Goal: Information Seeking & Learning: Learn about a topic

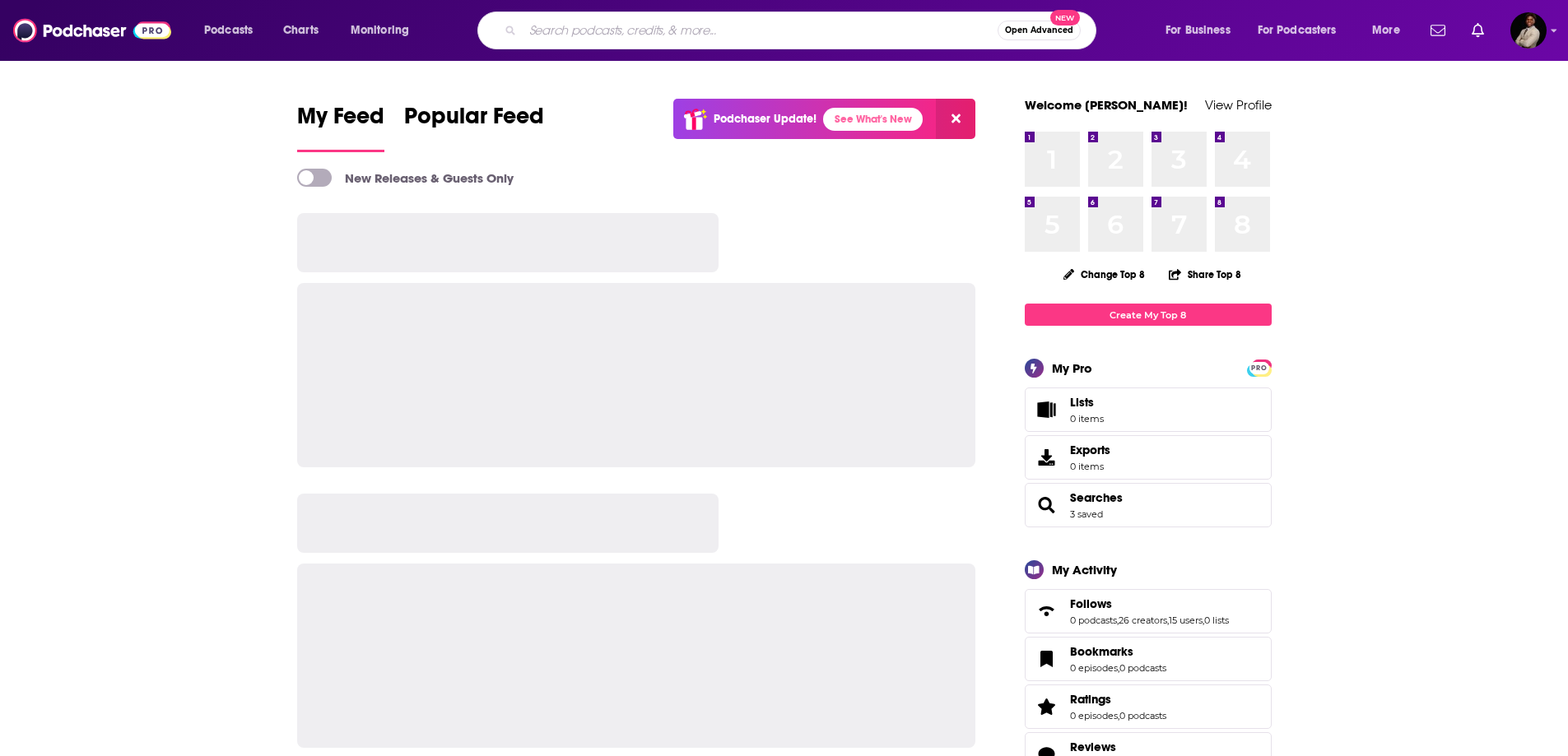
click at [731, 42] on input "Search podcasts, credits, & more..." at bounding box center [760, 30] width 475 height 27
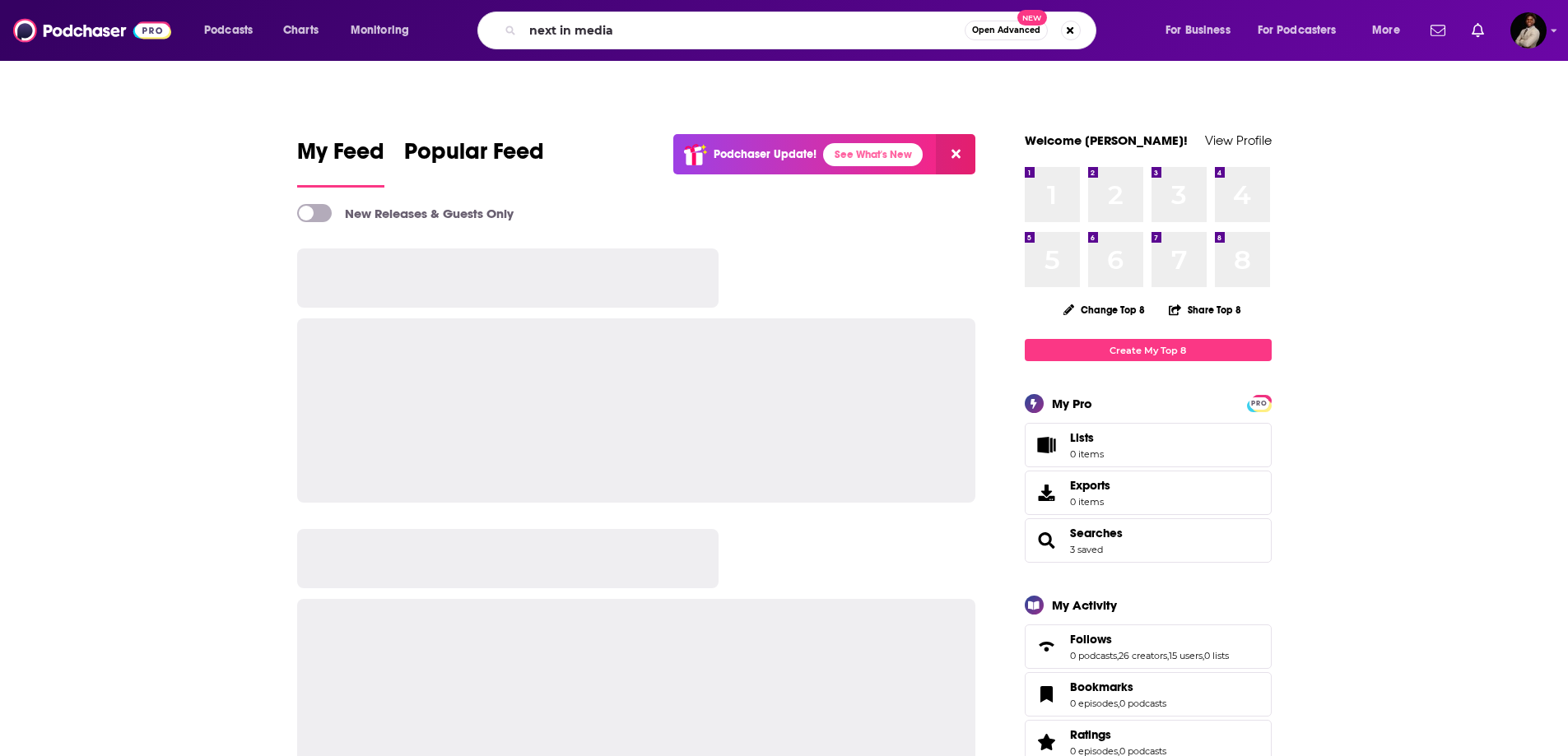
type input "next in media"
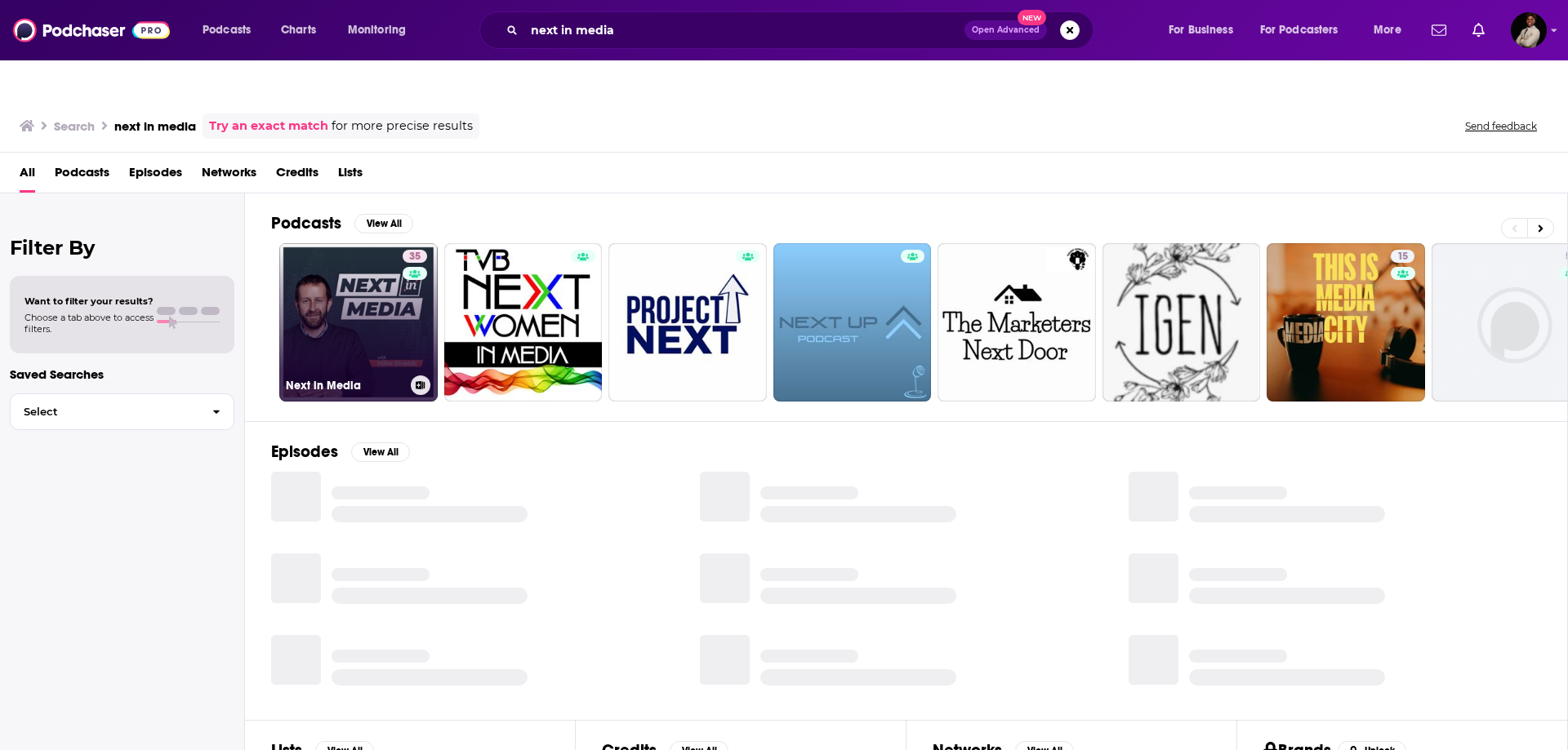
click at [331, 303] on link "35 Next in Media" at bounding box center [358, 322] width 158 height 158
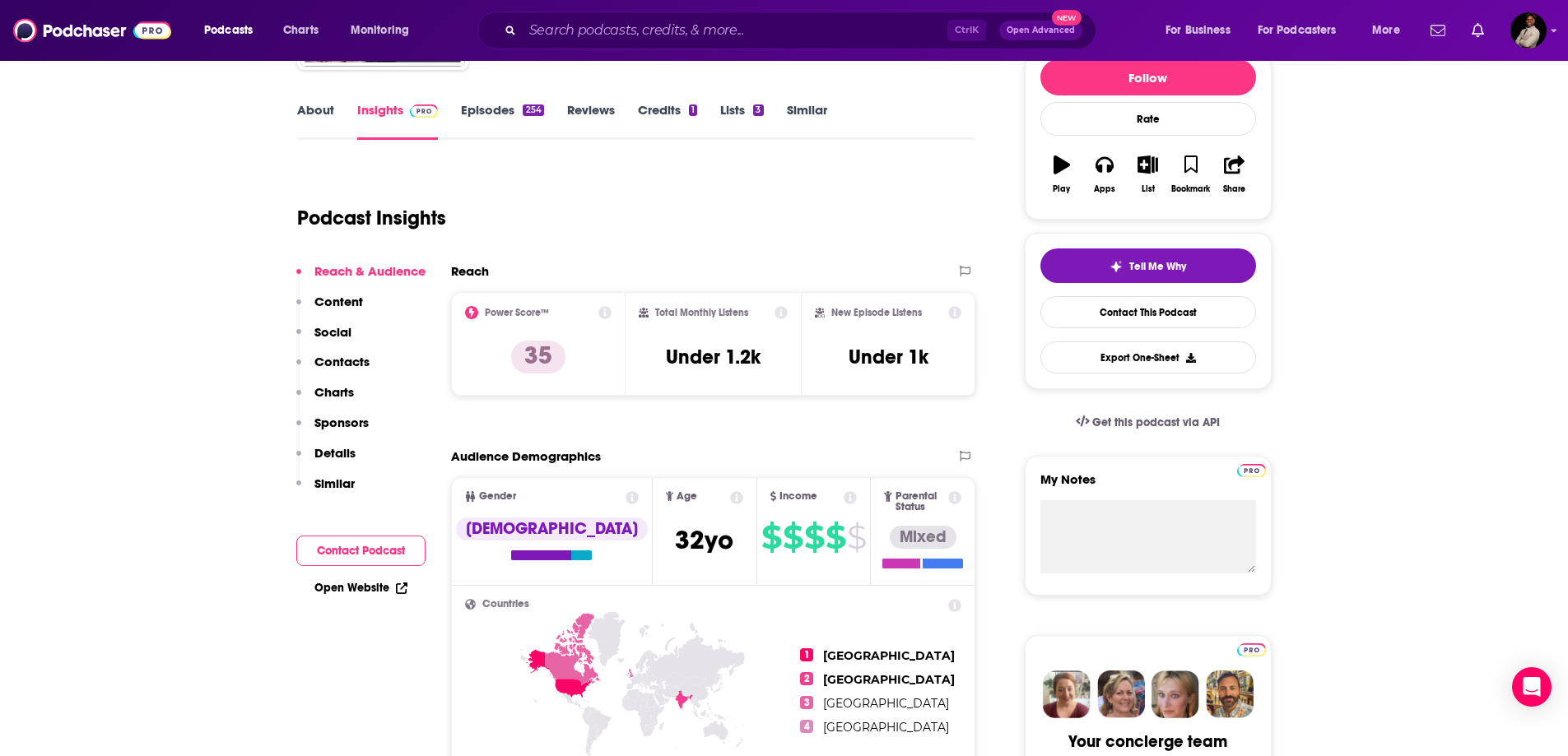
scroll to position [83, 0]
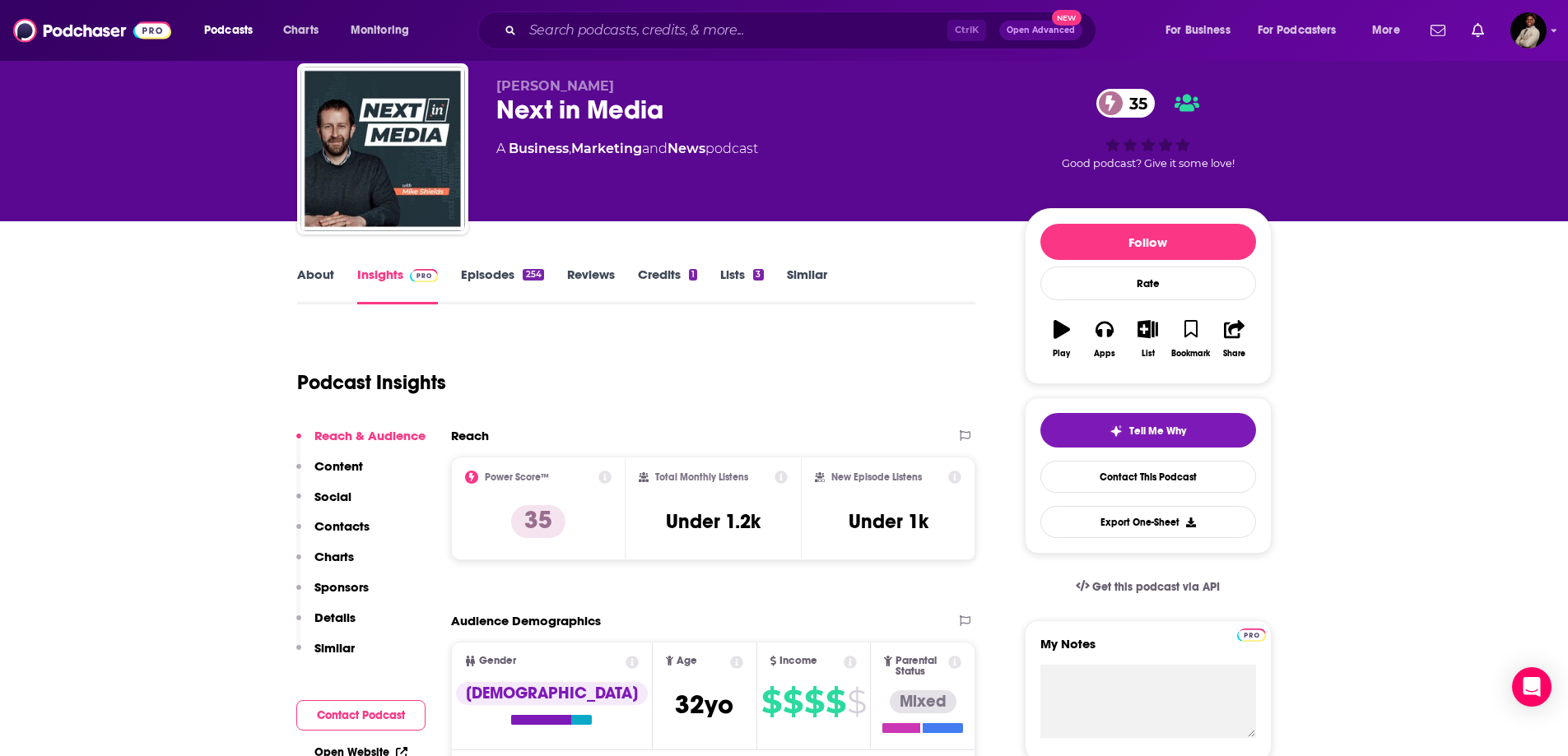
click at [745, 267] on link "Lists 3" at bounding box center [741, 286] width 43 height 38
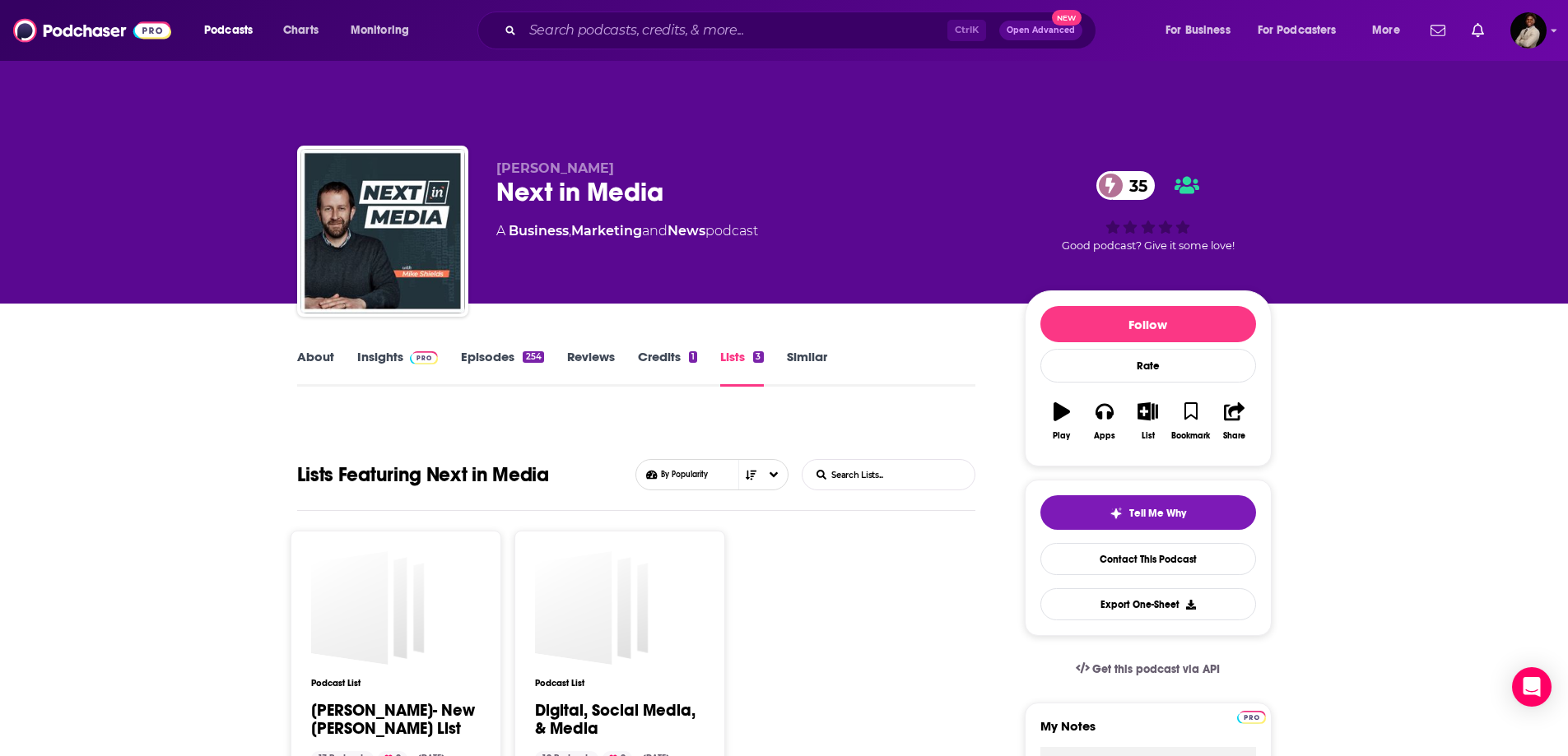
click at [410, 351] on img at bounding box center [425, 358] width 28 height 13
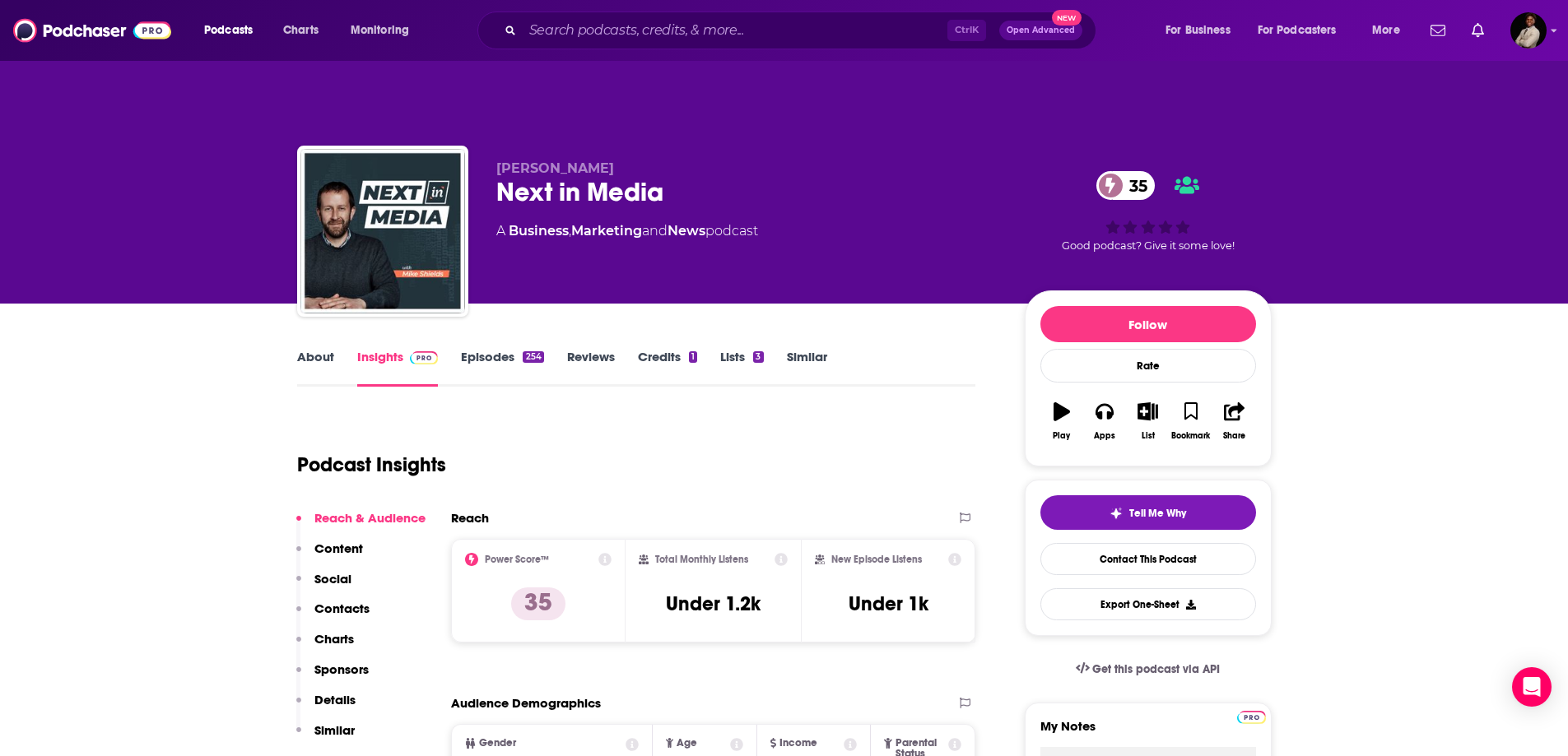
click at [496, 349] on link "Episodes 254" at bounding box center [501, 368] width 83 height 38
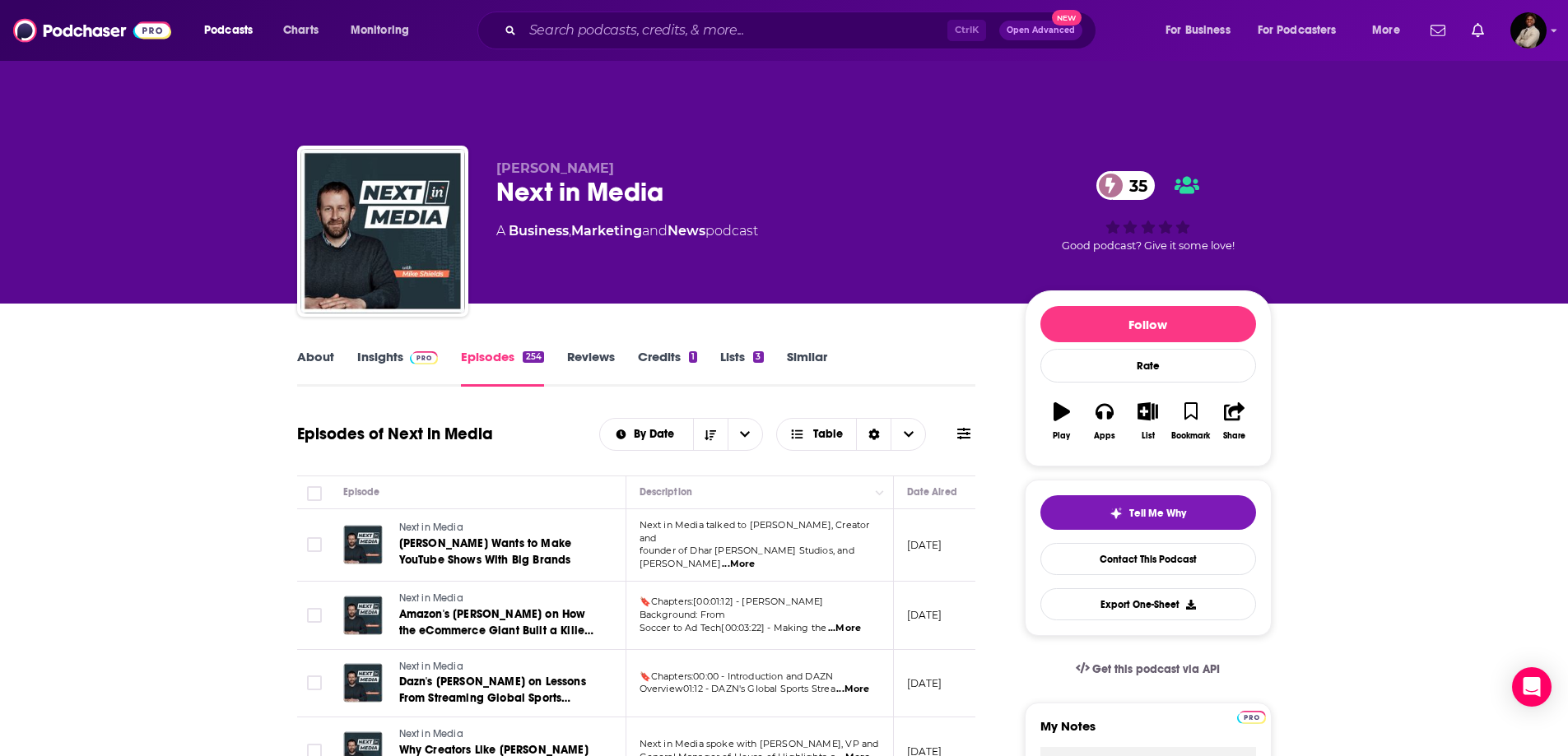
click at [309, 349] on link "About" at bounding box center [315, 368] width 37 height 38
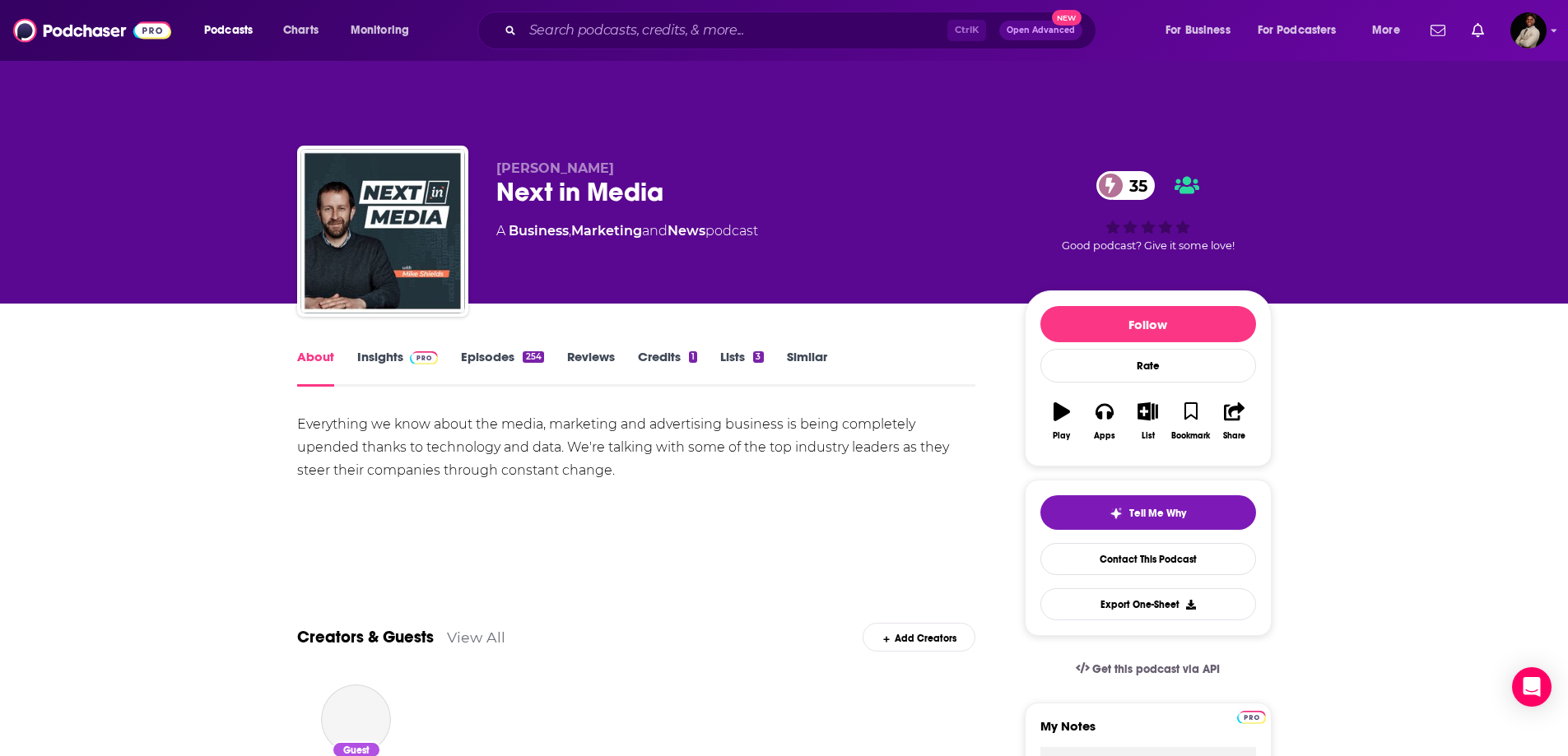
click at [380, 349] on link "Insights" at bounding box center [398, 368] width 82 height 38
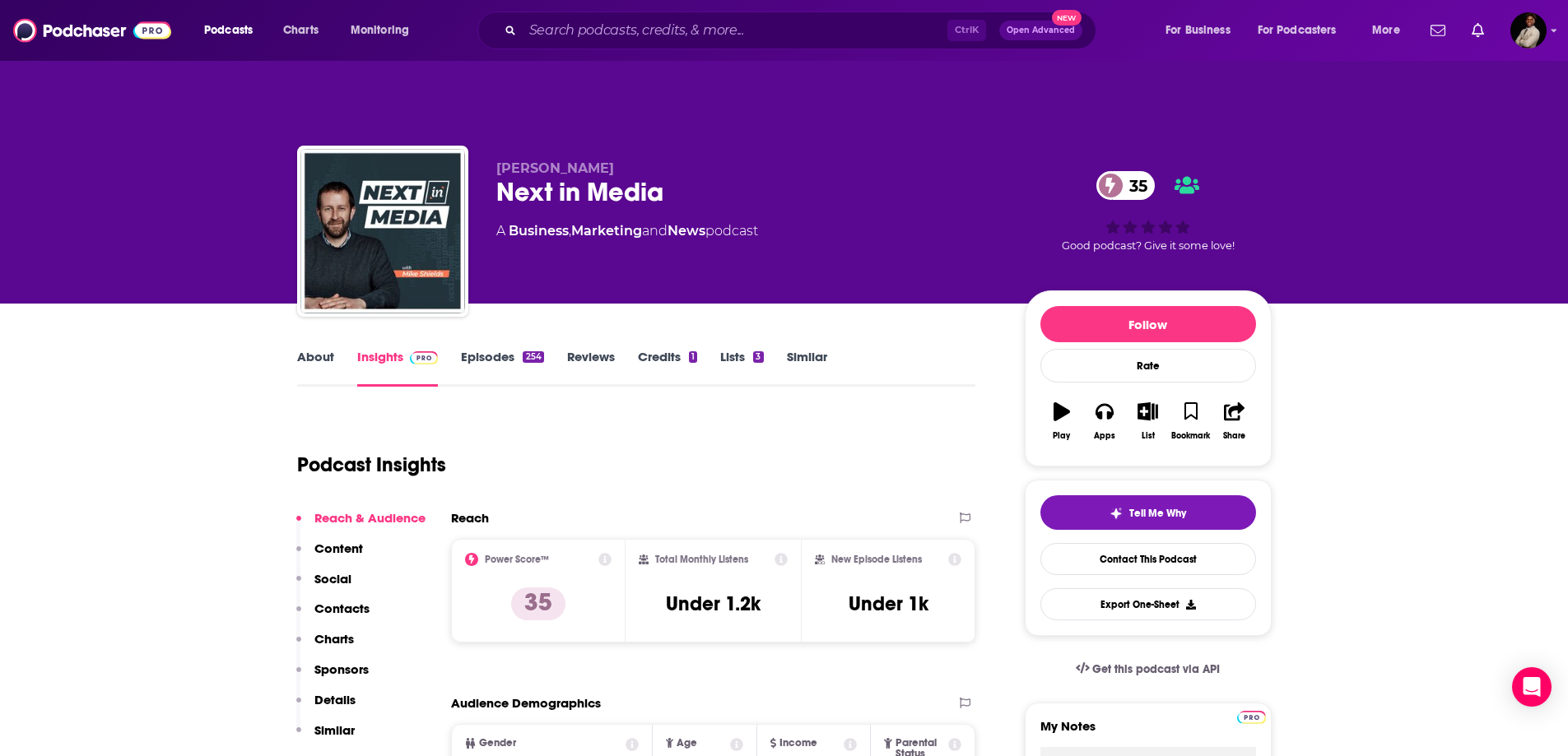
scroll to position [247, 0]
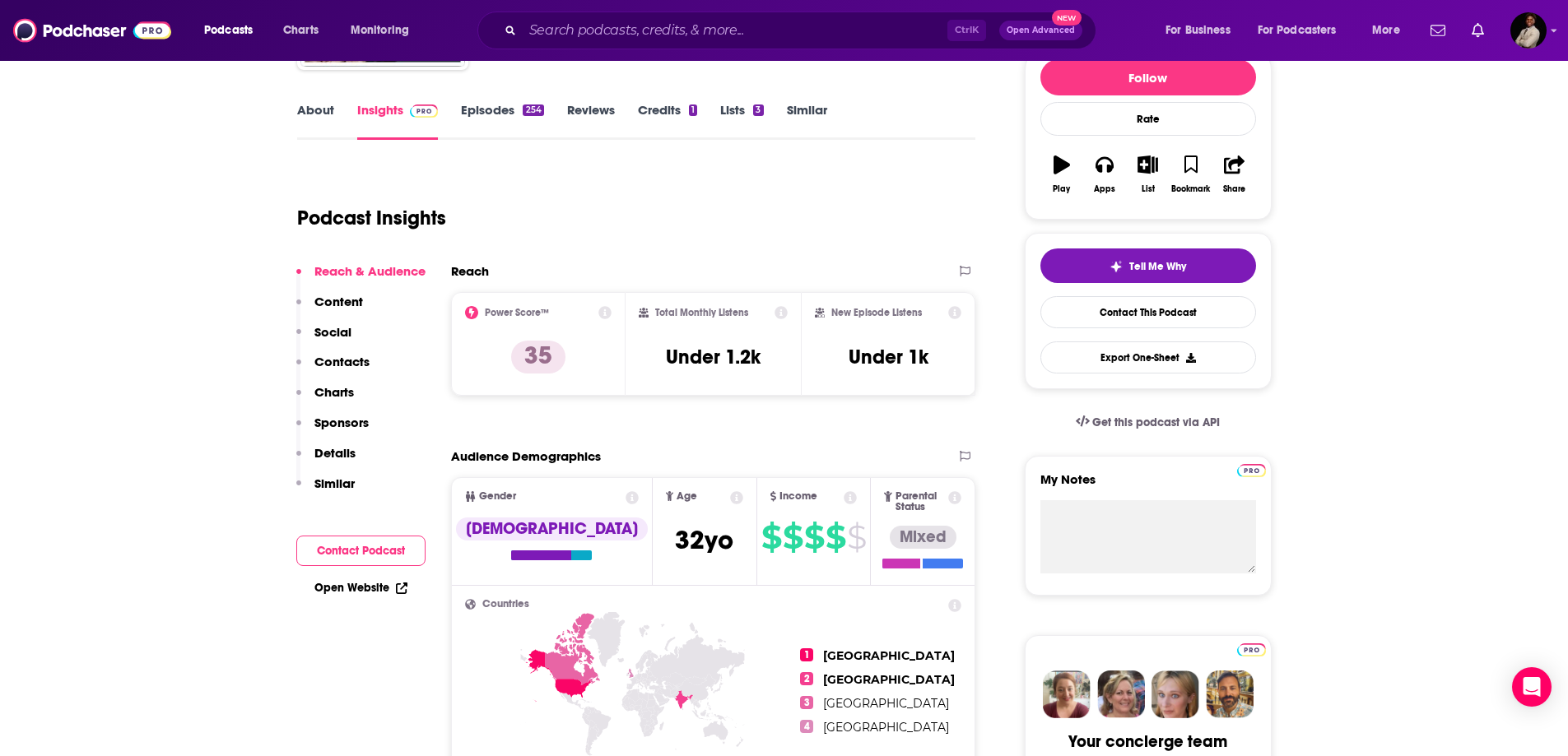
click at [796, 102] on link "Similar" at bounding box center [807, 121] width 40 height 38
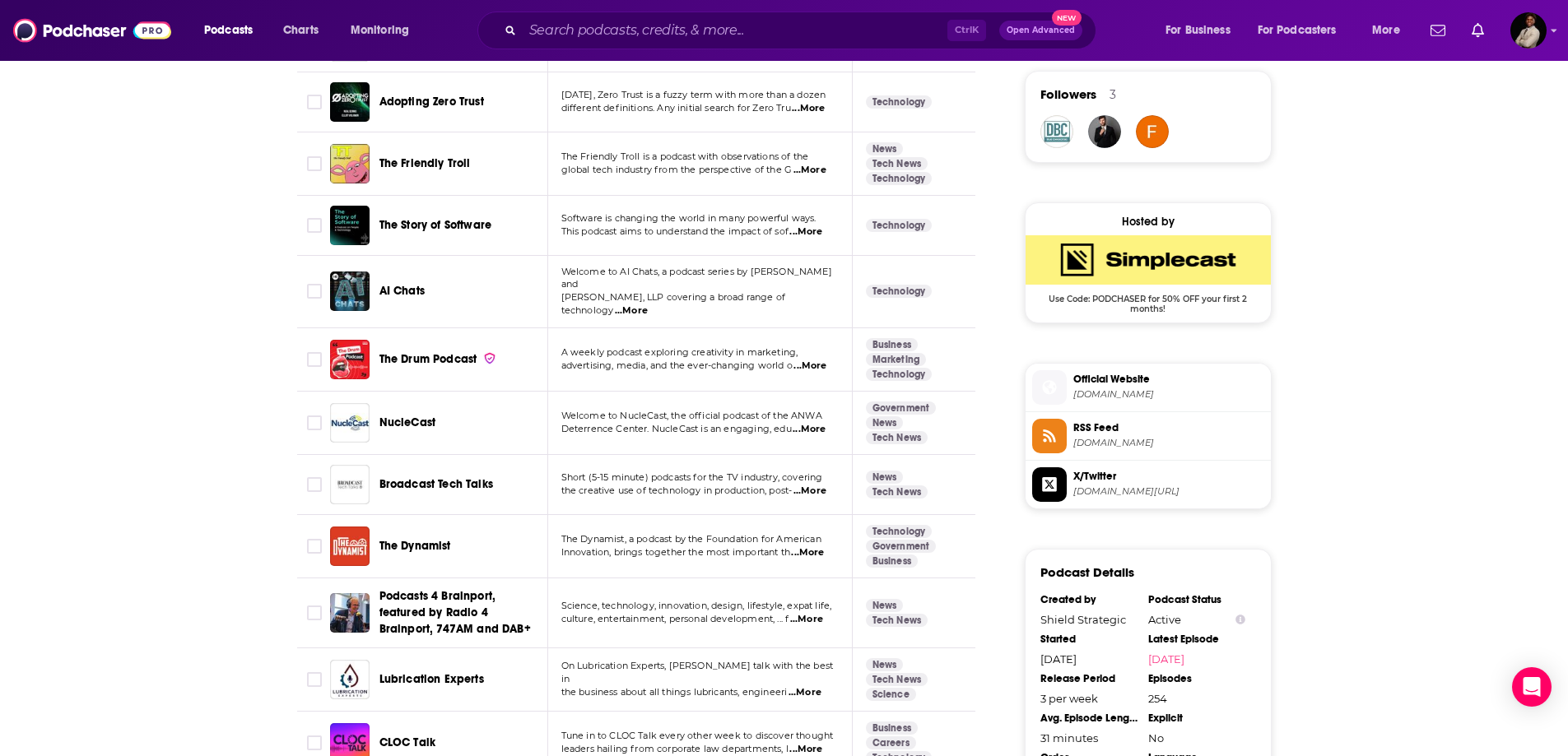
scroll to position [1317, 0]
